Goal: Task Accomplishment & Management: Use online tool/utility

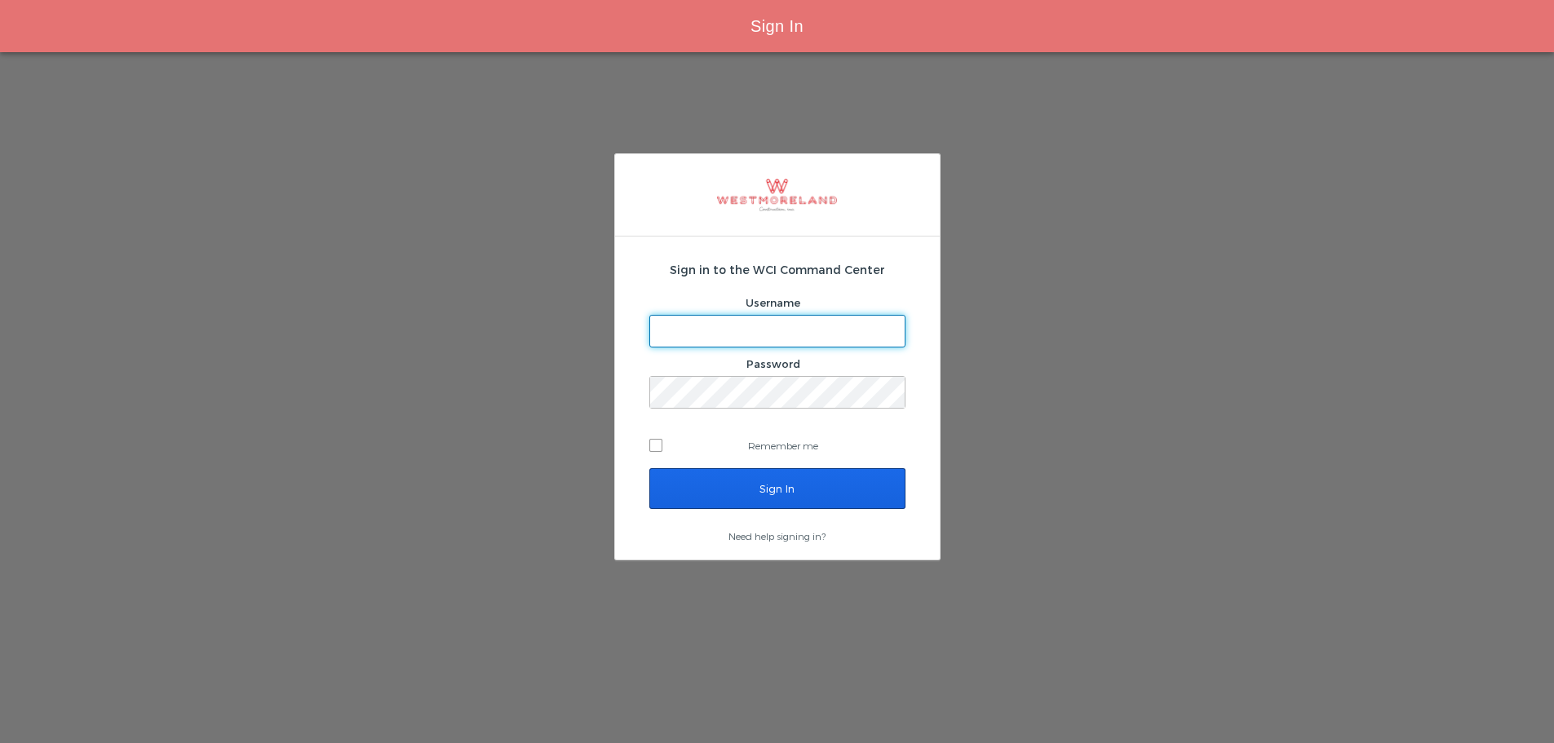
type input "bleverett@westmoreland.nyc"
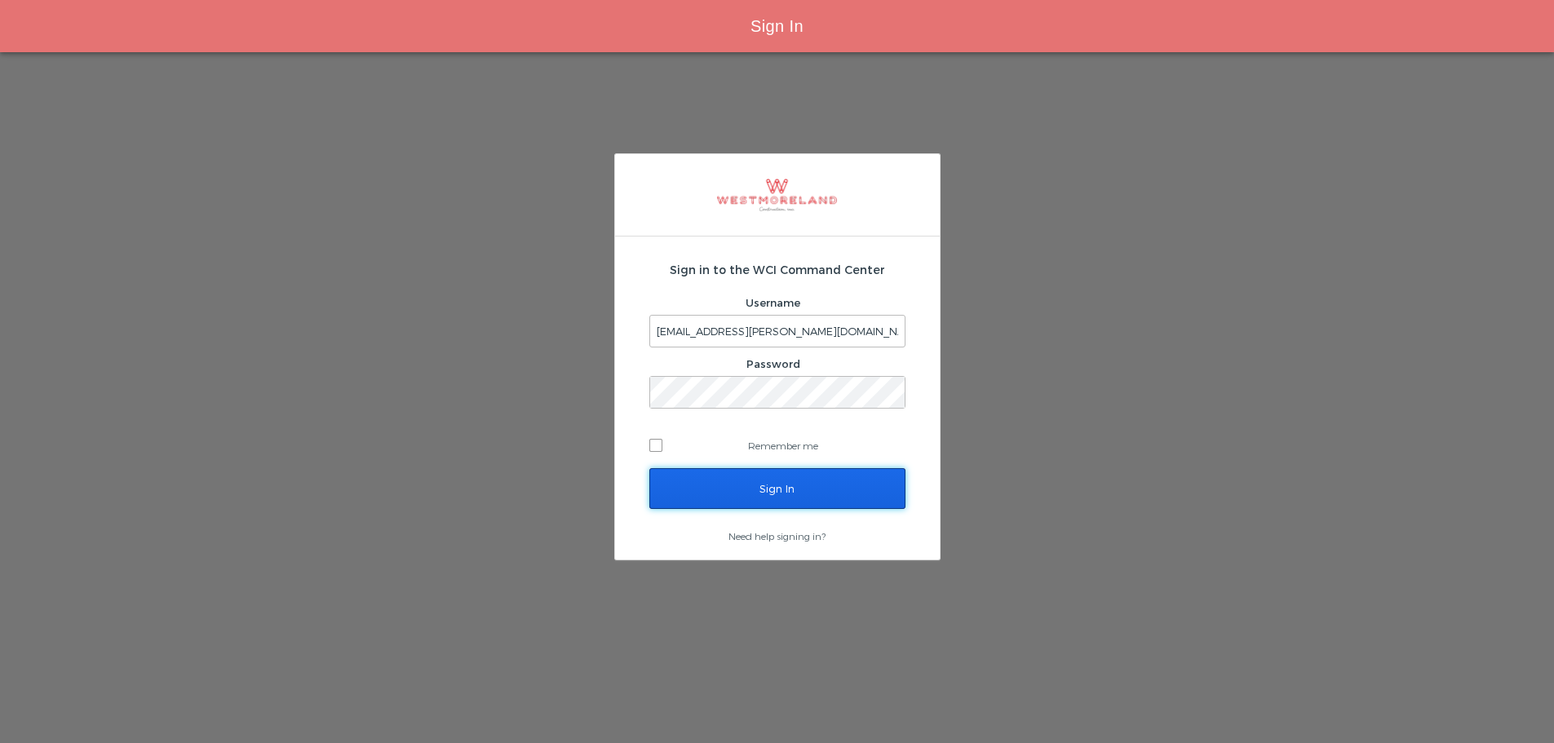
click at [745, 494] on input "Sign In" at bounding box center [778, 488] width 256 height 41
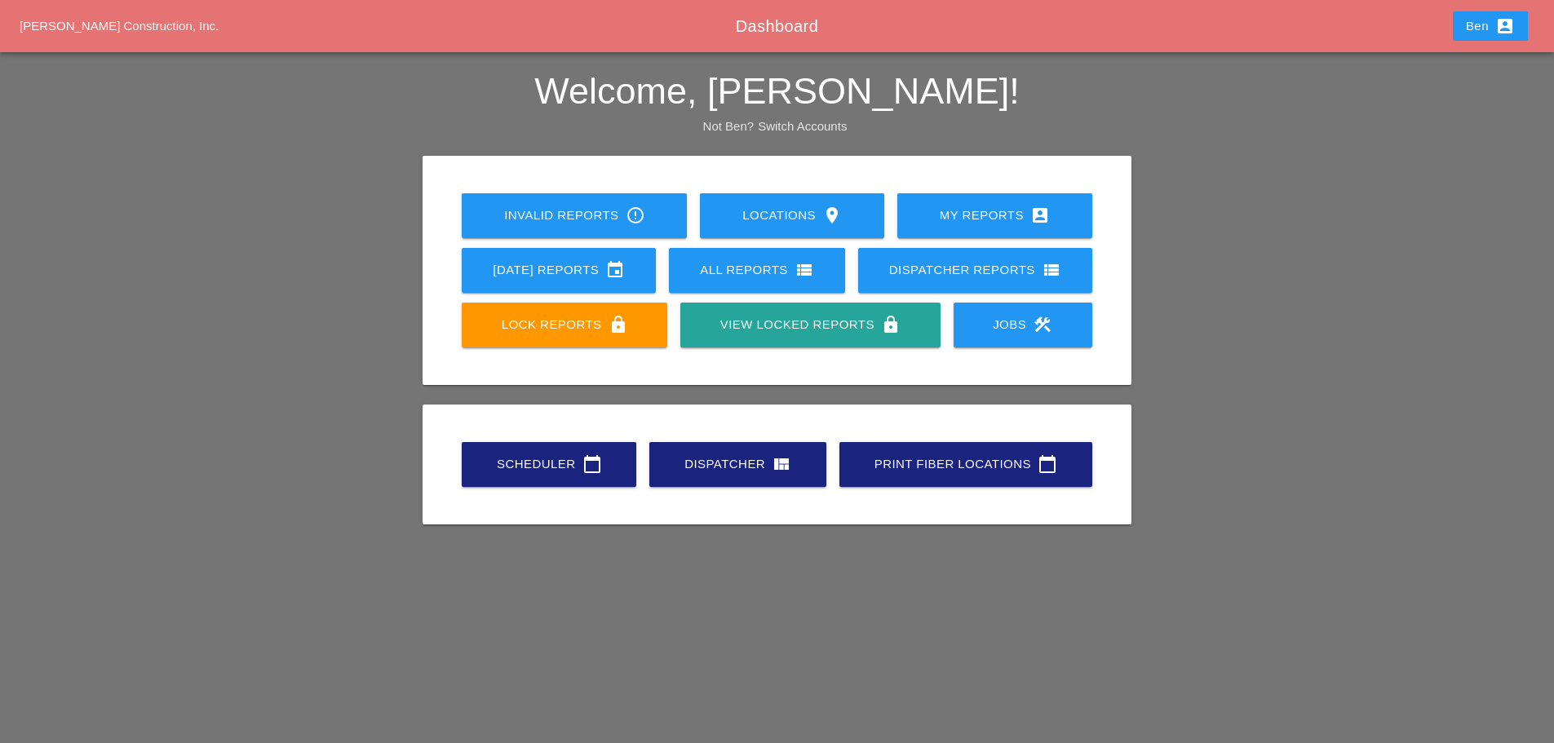
click at [523, 466] on div "Scheduler calendar_today" at bounding box center [549, 464] width 122 height 20
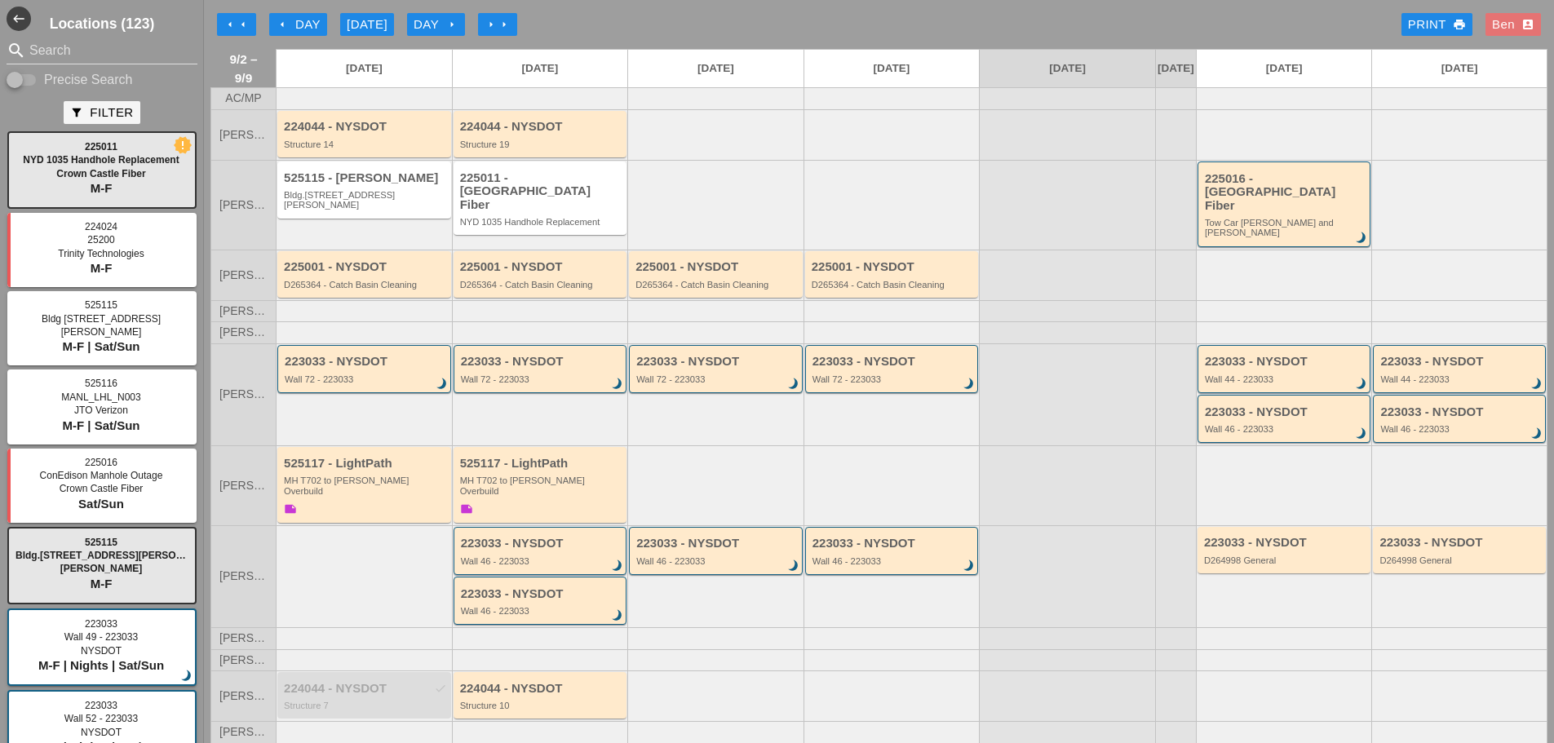
click at [293, 24] on div "arrow_left Day" at bounding box center [298, 25] width 45 height 19
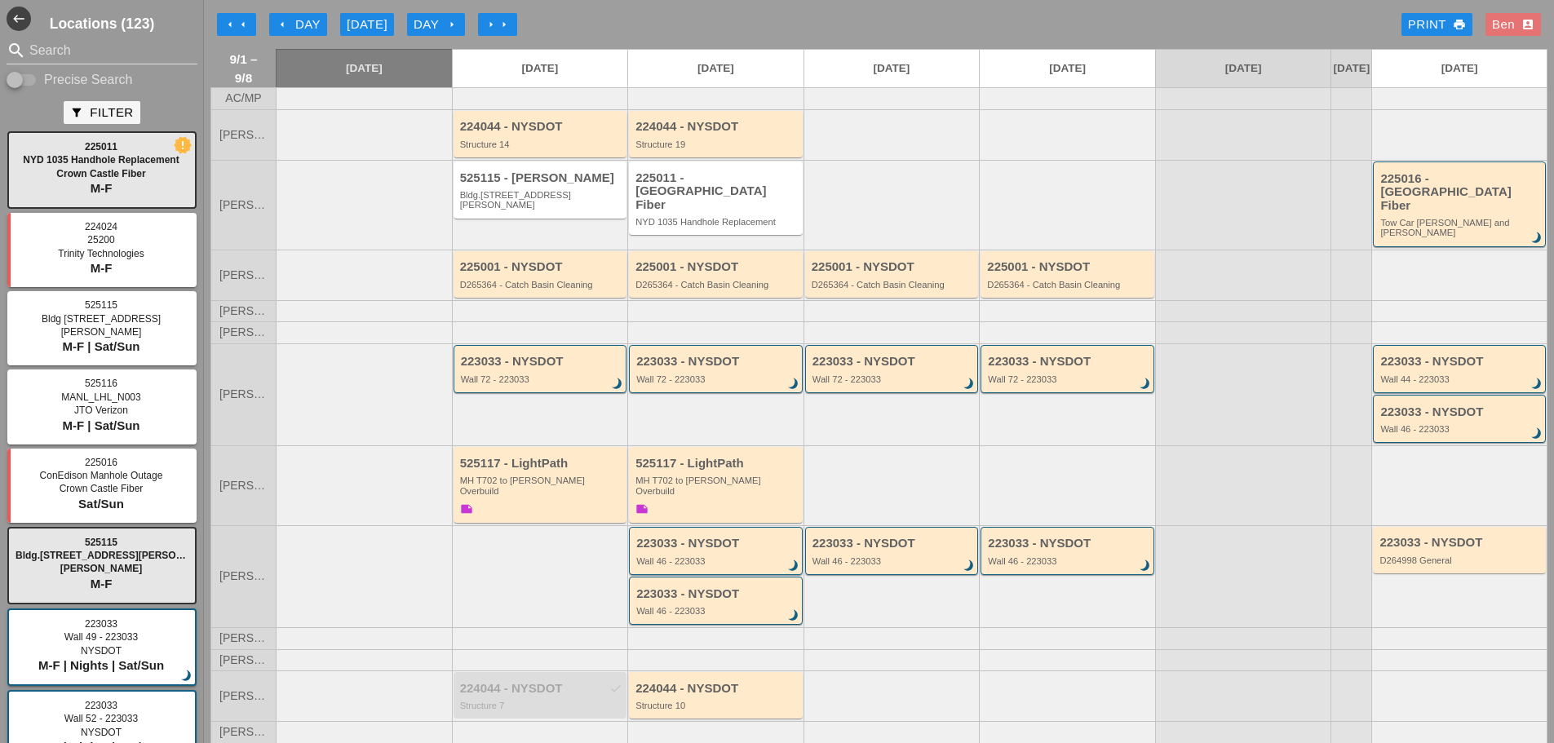
click at [287, 31] on div "arrow_left Day" at bounding box center [298, 25] width 45 height 19
